Goal: Task Accomplishment & Management: Use online tool/utility

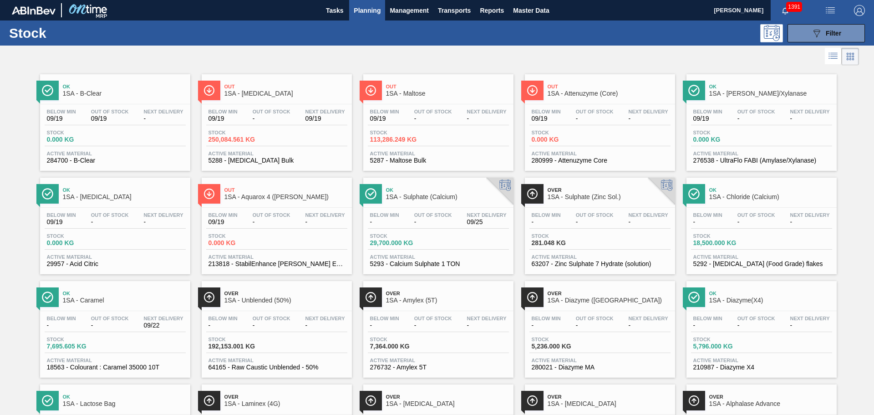
click at [410, 125] on div "Below Min 09/19 Out Of Stock - Next Delivery -" at bounding box center [438, 117] width 141 height 16
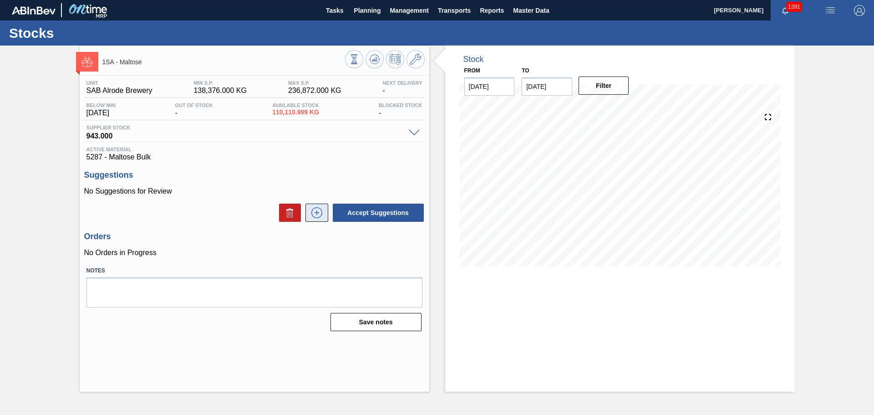
click at [318, 213] on icon at bounding box center [316, 212] width 5 height 0
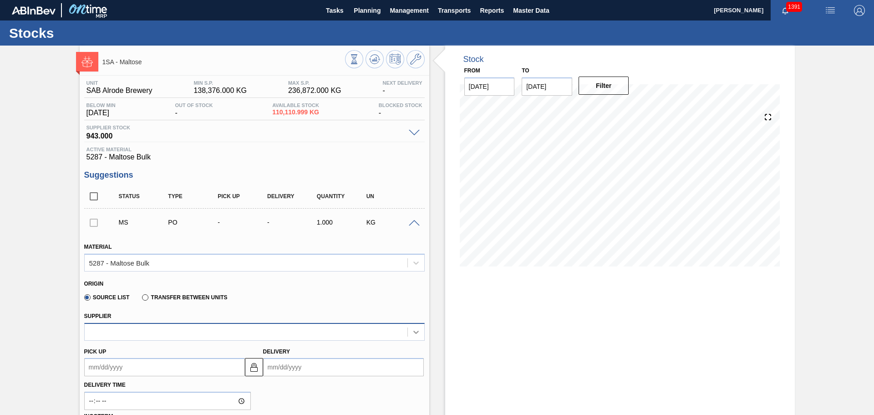
click at [417, 335] on icon at bounding box center [416, 331] width 9 height 9
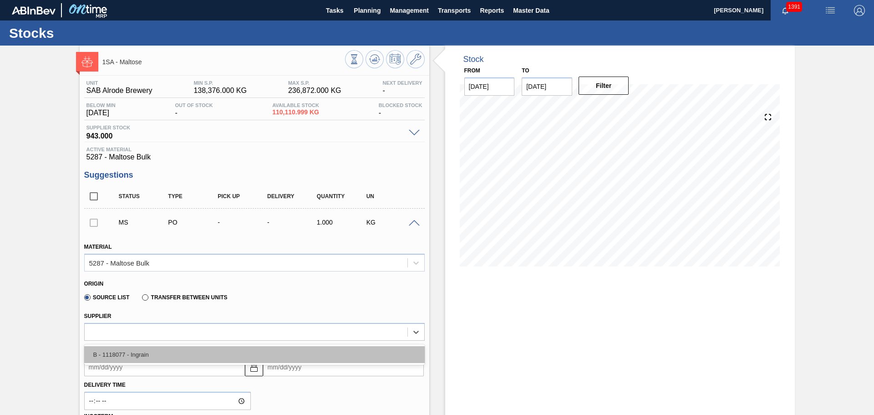
click at [256, 359] on div "B - 1118077 - Ingrain" at bounding box center [254, 354] width 341 height 17
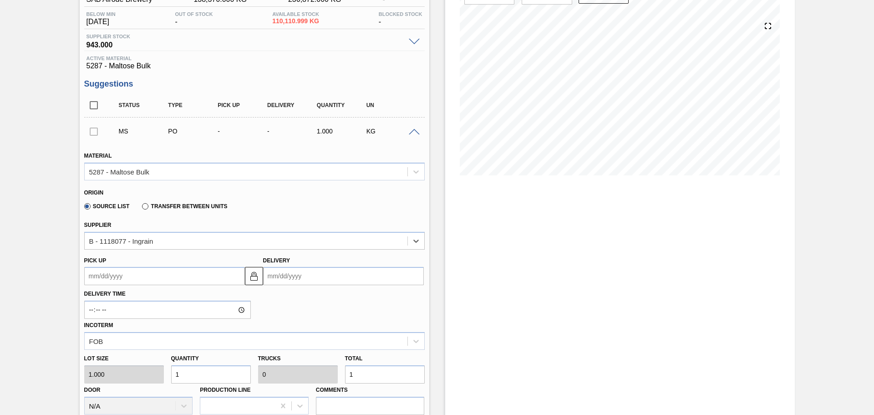
scroll to position [137, 0]
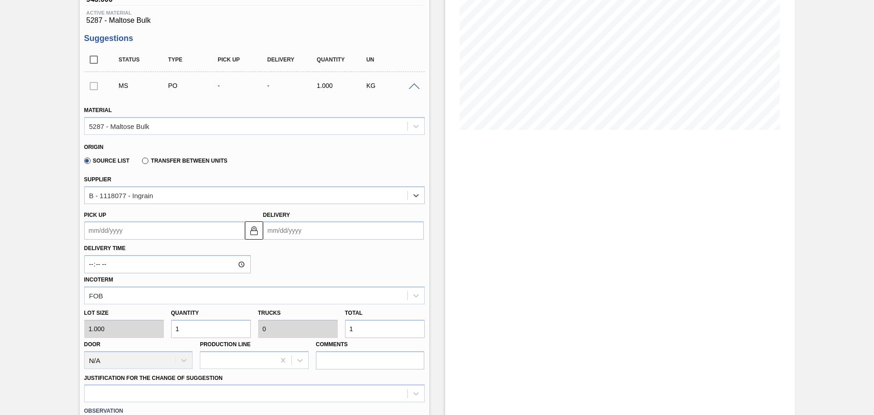
click at [308, 234] on input "Delivery" at bounding box center [343, 230] width 161 height 18
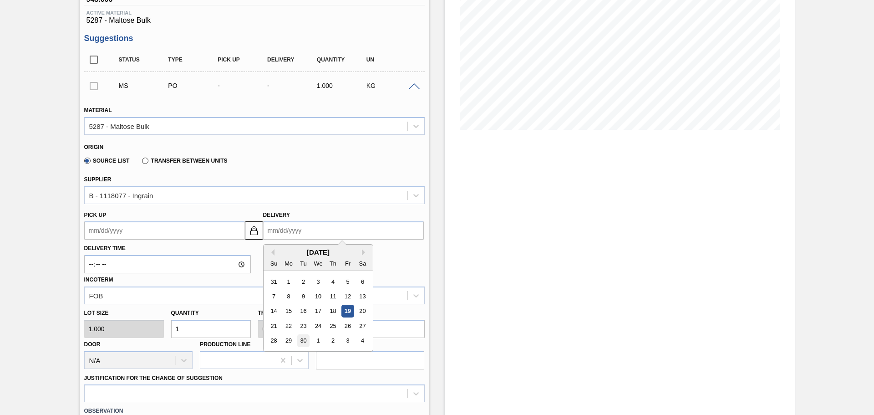
click at [302, 342] on div "30" at bounding box center [303, 341] width 12 height 12
type up3249421442 "[DATE]"
type input "[DATE]"
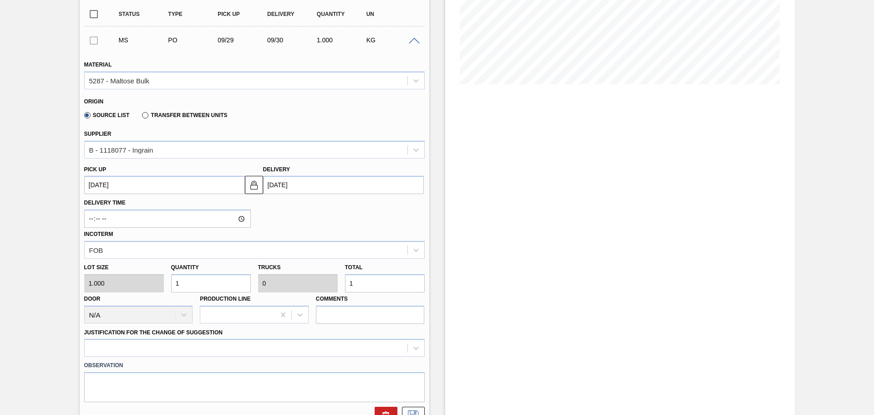
scroll to position [228, 0]
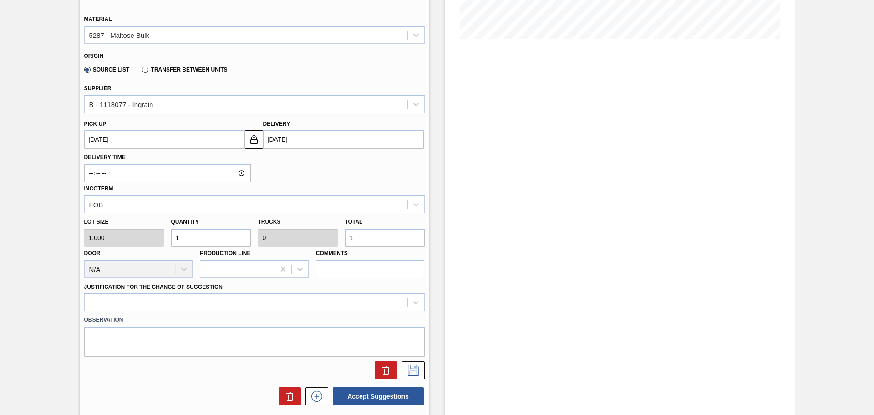
click at [375, 241] on input "1" at bounding box center [385, 238] width 80 height 18
type input "0"
type input "7"
type input "700,000"
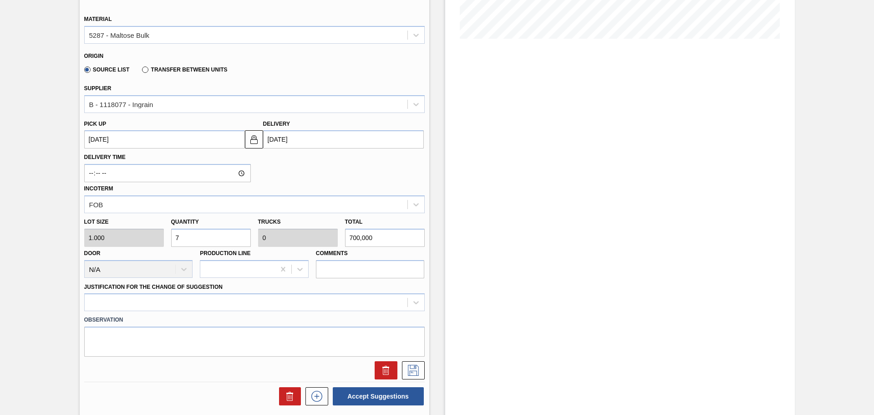
type input "21.875"
click at [416, 305] on div at bounding box center [254, 302] width 341 height 18
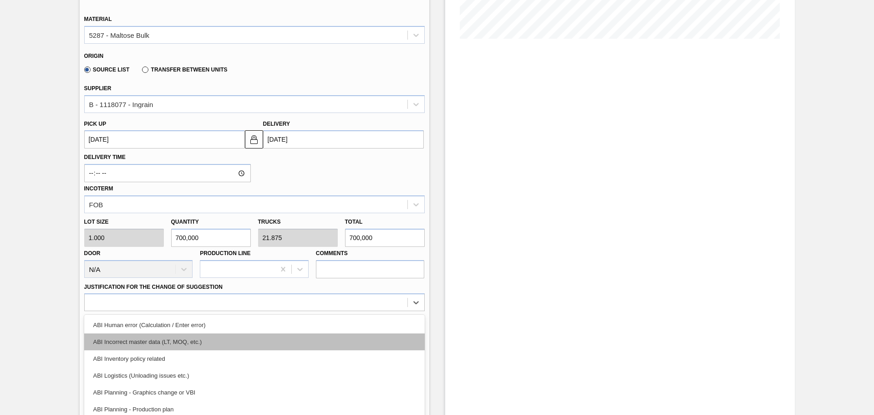
scroll to position [268, 0]
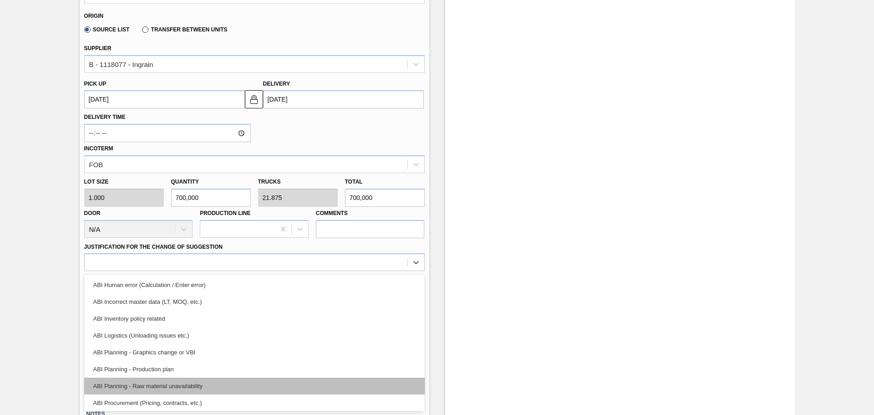
click at [190, 387] on div "ABI Planning - Raw material unavailability" at bounding box center [254, 386] width 341 height 17
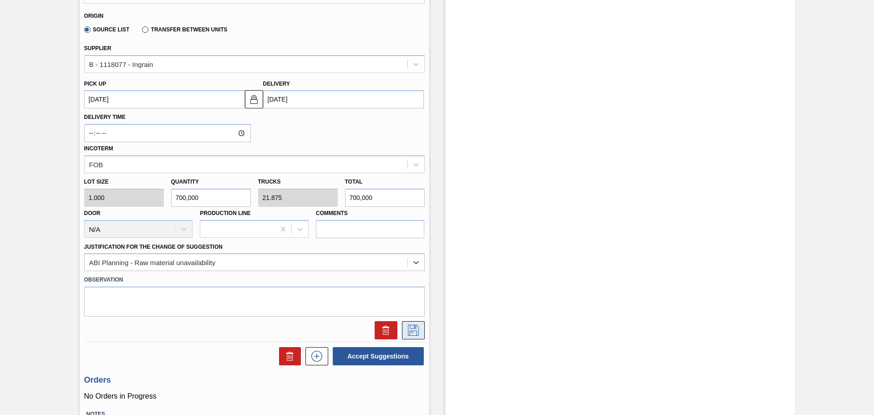
click at [416, 331] on icon at bounding box center [413, 330] width 15 height 11
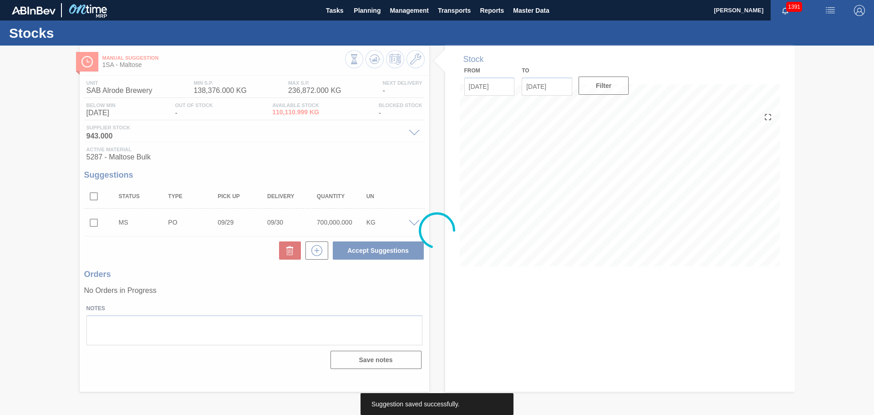
scroll to position [0, 0]
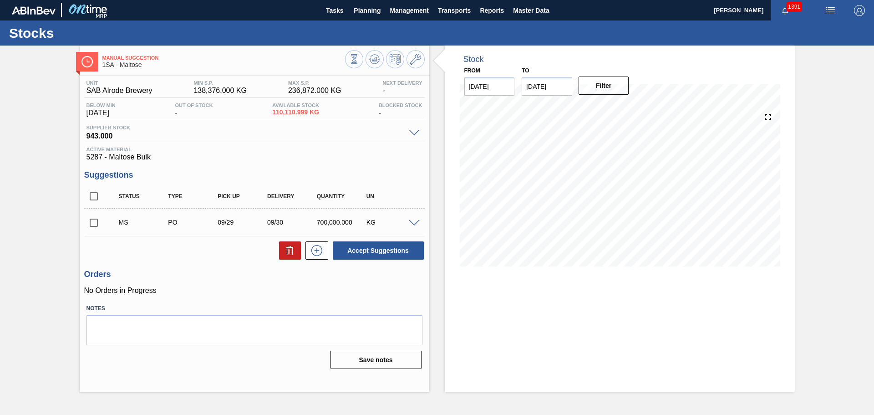
click at [93, 226] on input "checkbox" at bounding box center [93, 222] width 19 height 19
click at [349, 254] on button "Accept Suggestions" at bounding box center [378, 250] width 91 height 18
checkbox input "false"
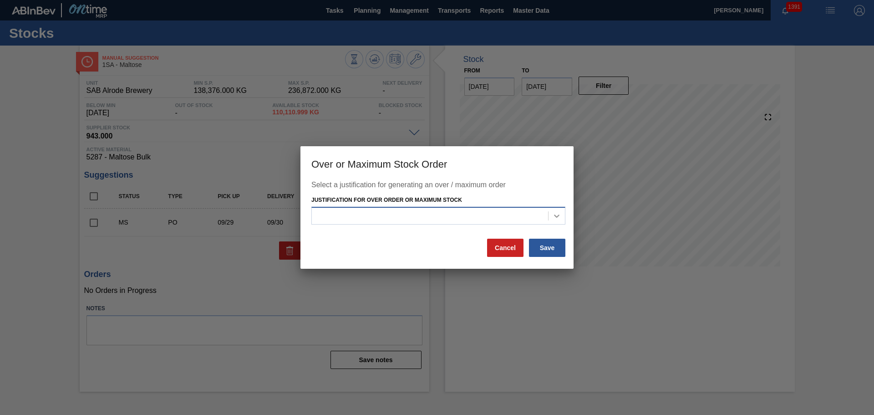
click at [560, 209] on div at bounding box center [557, 216] width 16 height 16
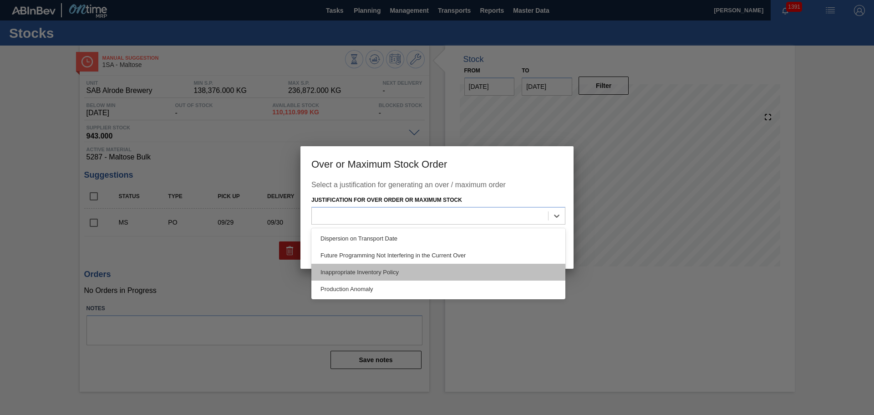
click at [414, 271] on div "Inappropriate Inventory Policy" at bounding box center [439, 272] width 254 height 17
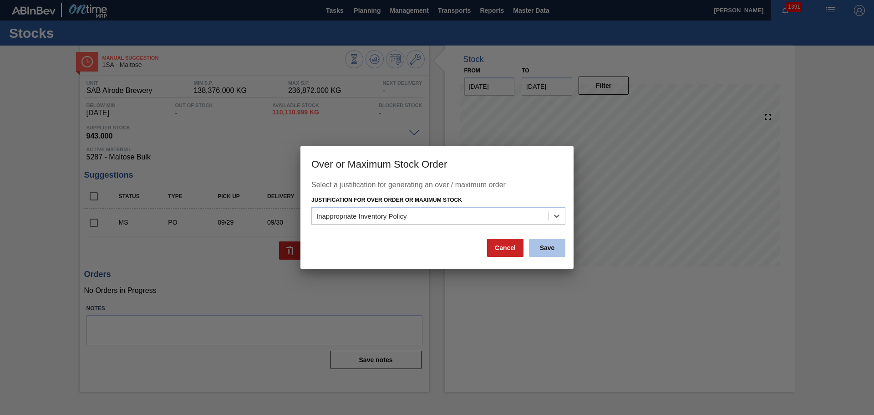
click at [547, 251] on button "Save" at bounding box center [547, 248] width 36 height 18
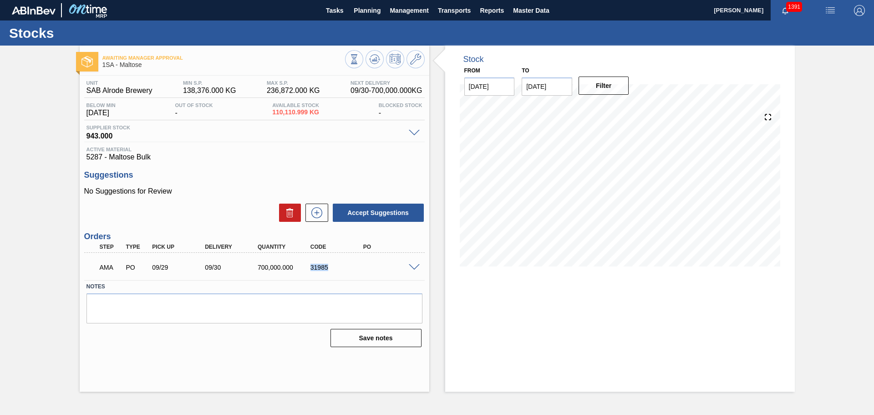
drag, startPoint x: 311, startPoint y: 268, endPoint x: 329, endPoint y: 267, distance: 17.8
click at [329, 267] on div "31985" at bounding box center [337, 267] width 59 height 7
copy div "31985"
